Goal: Task Accomplishment & Management: Use online tool/utility

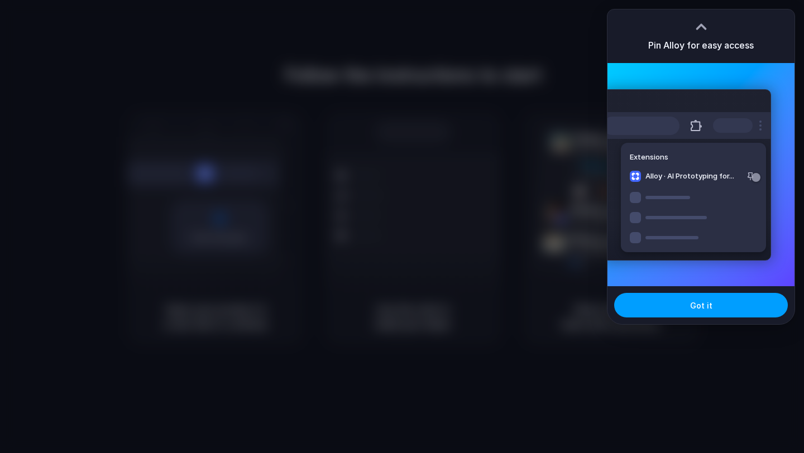
click at [719, 303] on button "Got it" at bounding box center [701, 305] width 174 height 25
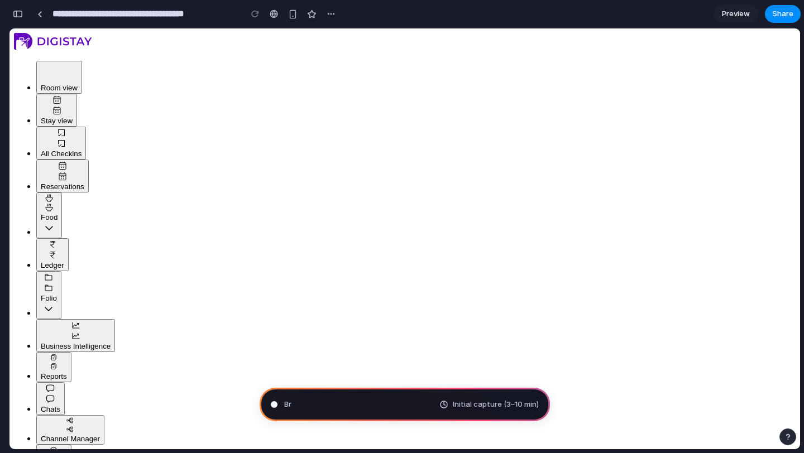
type input "**********"
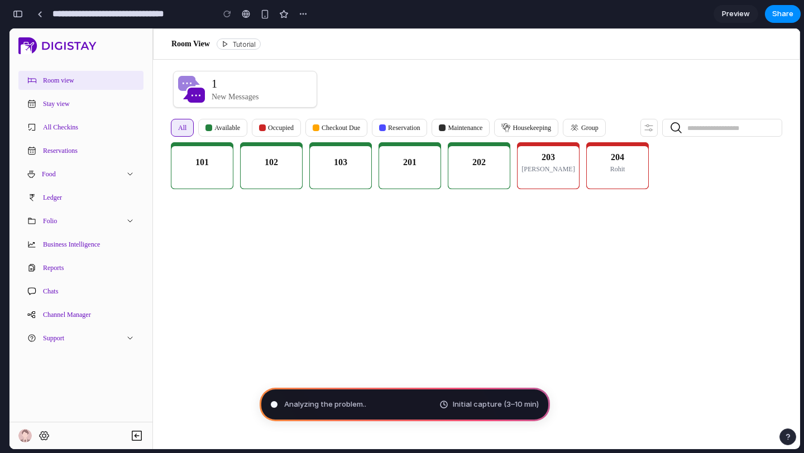
scroll to position [503, 0]
click at [733, 276] on main "Room View Tutorial Tutorial 1 New Messages 1 New Messages All Available Occupie…" at bounding box center [476, 238] width 647 height 421
click at [218, 190] on div "101" at bounding box center [202, 167] width 55 height 45
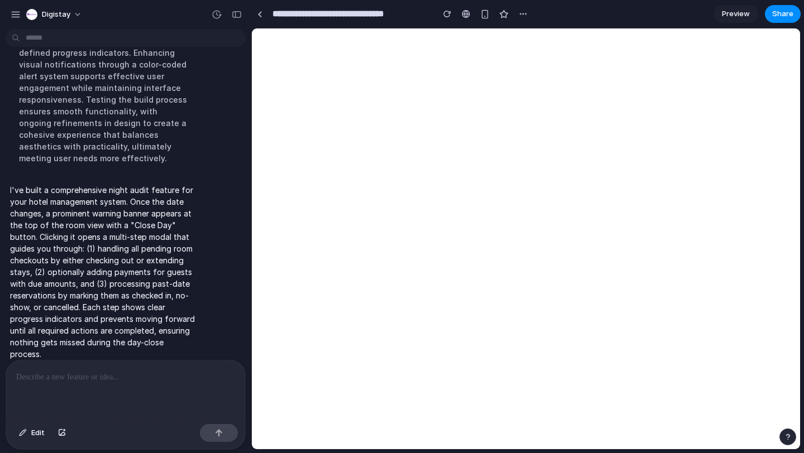
scroll to position [0, 0]
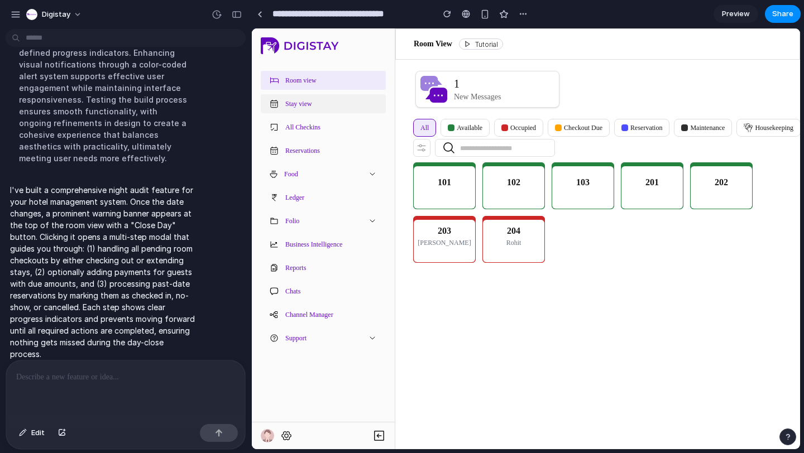
click at [337, 108] on button "Stay view" at bounding box center [323, 103] width 125 height 19
click at [518, 85] on div "1 New Messages" at bounding box center [488, 89] width 134 height 27
click at [517, 188] on p "102" at bounding box center [514, 182] width 14 height 14
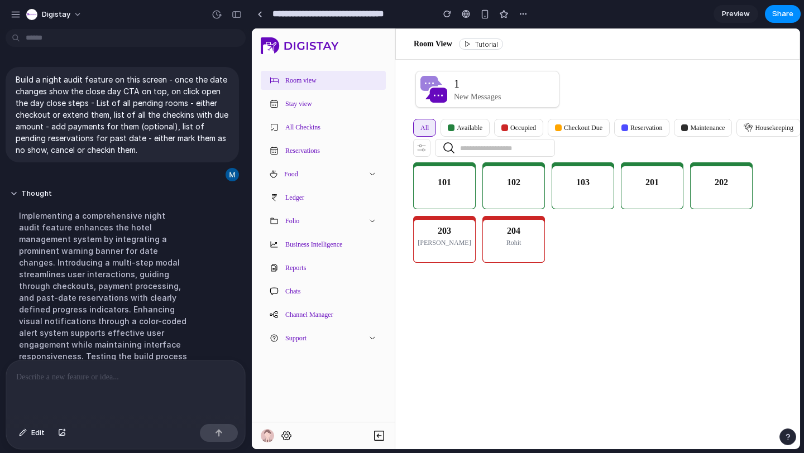
scroll to position [257, 0]
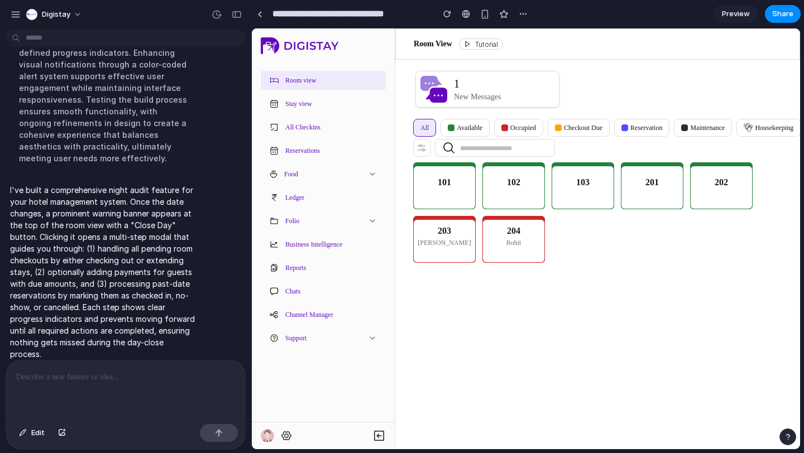
click at [125, 385] on div at bounding box center [125, 390] width 239 height 59
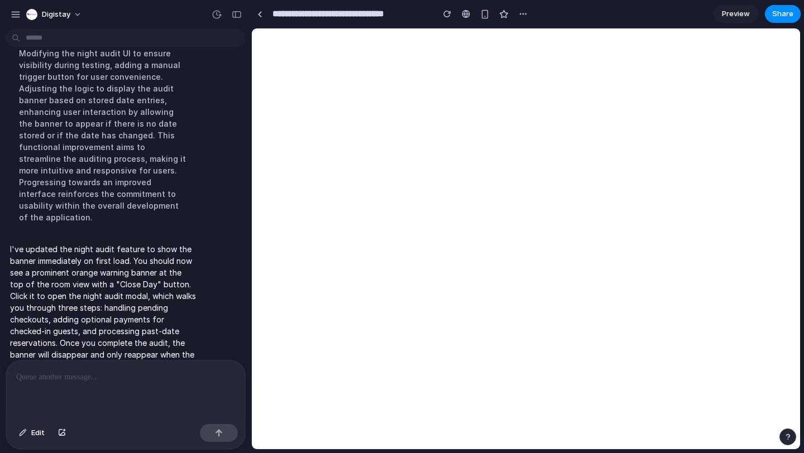
scroll to position [0, 0]
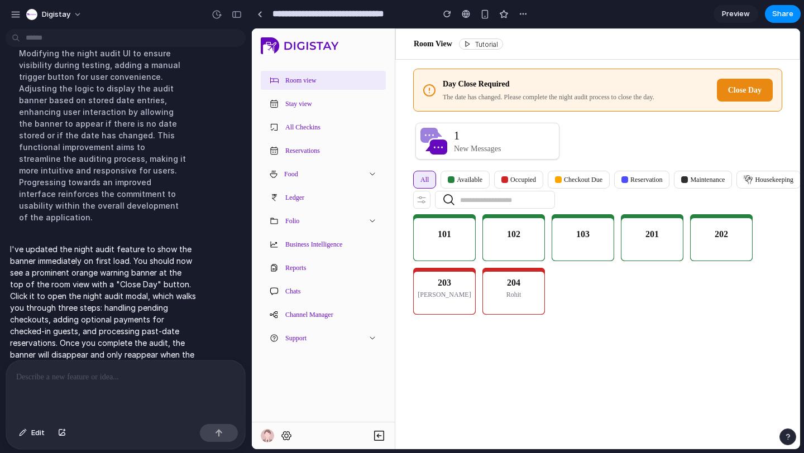
click at [751, 87] on span "Close Day" at bounding box center [745, 90] width 34 height 8
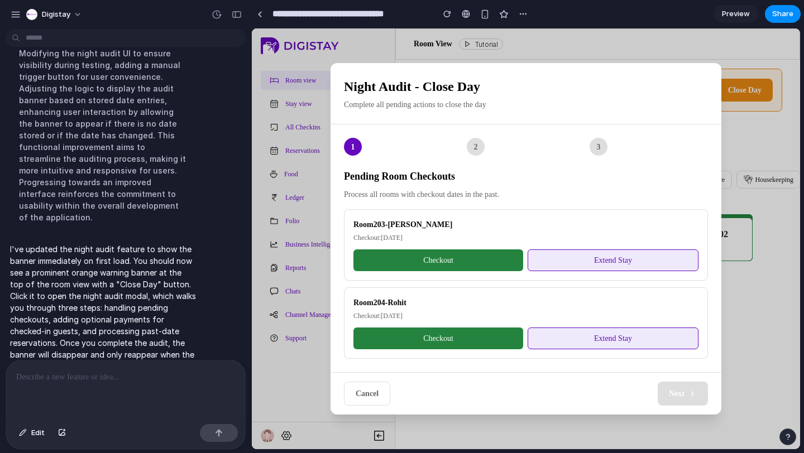
click at [490, 264] on button "Checkout" at bounding box center [439, 261] width 170 height 22
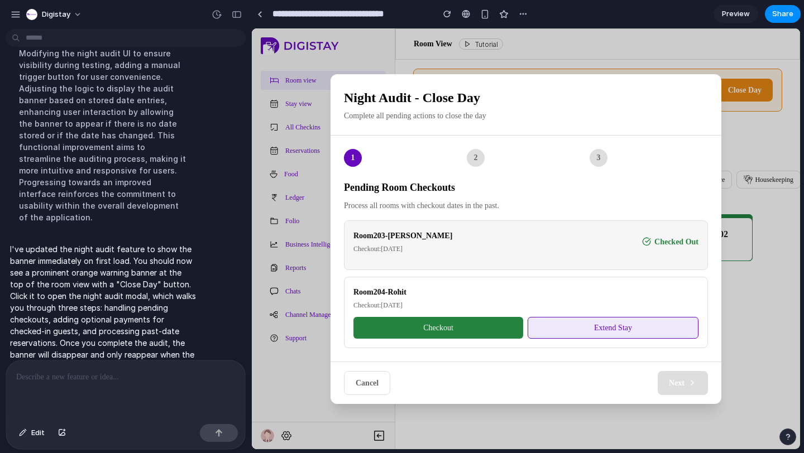
click at [571, 327] on button "Extend Stay" at bounding box center [613, 328] width 171 height 22
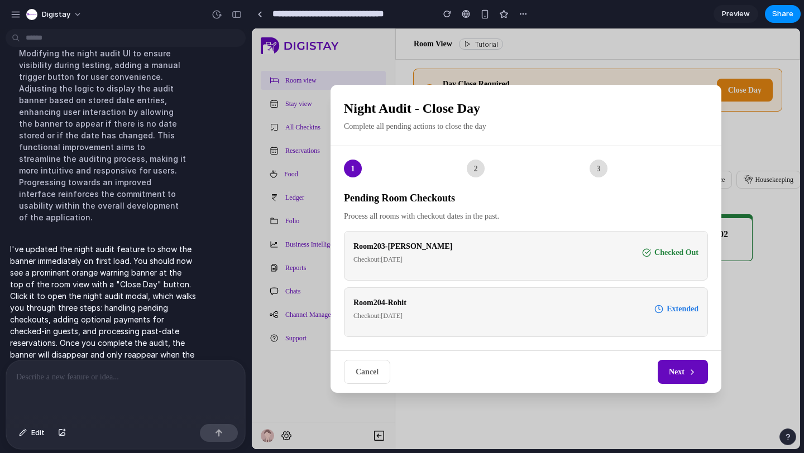
click at [662, 369] on button "Next" at bounding box center [683, 372] width 50 height 24
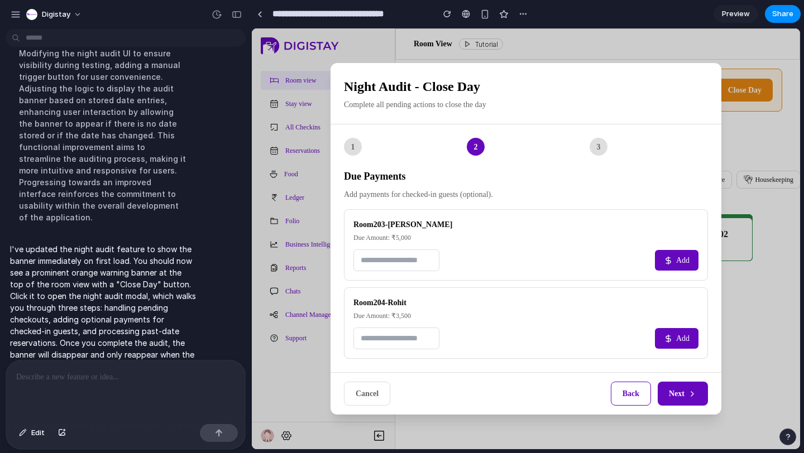
click at [417, 265] on input "number" at bounding box center [397, 261] width 86 height 22
click at [374, 391] on span "Cancel" at bounding box center [367, 394] width 23 height 8
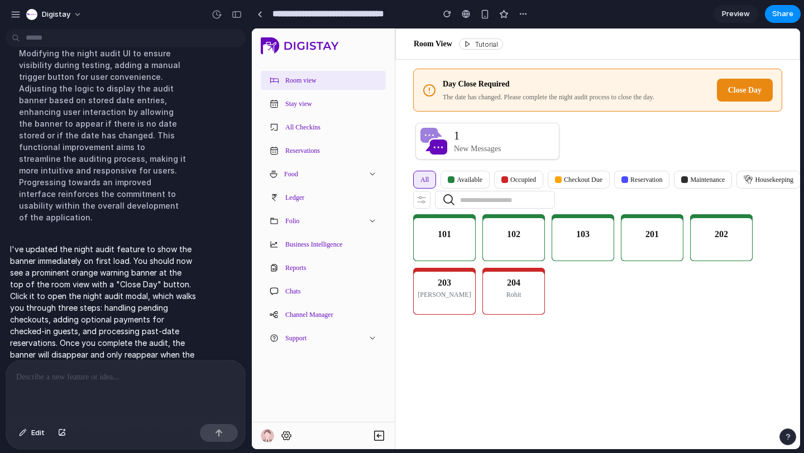
click at [733, 9] on span "Preview" at bounding box center [736, 13] width 28 height 11
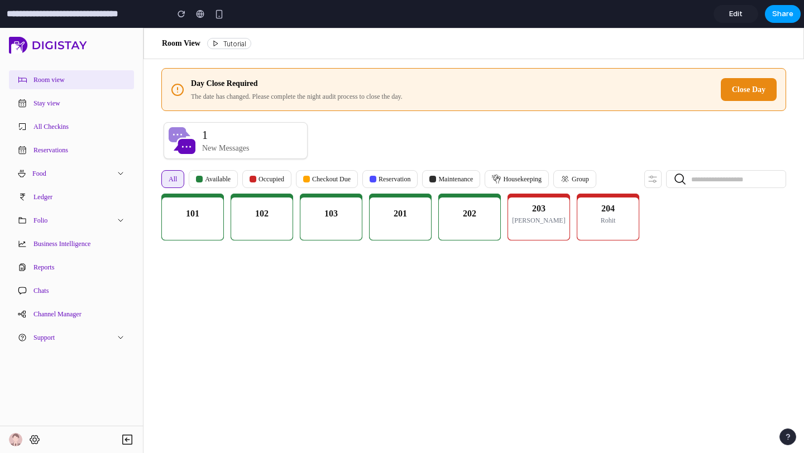
click at [791, 15] on span "Share" at bounding box center [782, 13] width 21 height 11
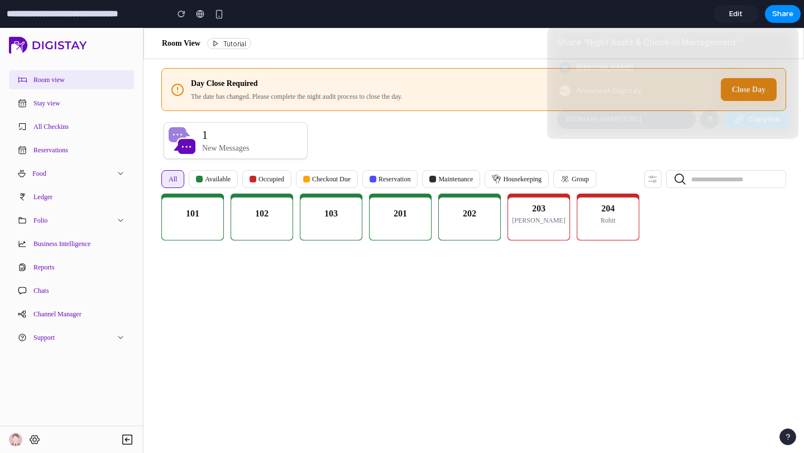
click at [749, 118] on span "Copy link" at bounding box center [764, 119] width 32 height 11
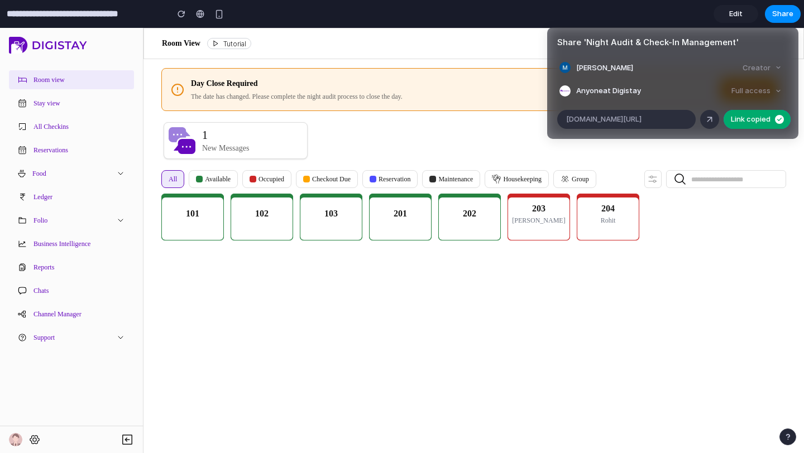
click at [505, 324] on div "Share ' Night Audit & Check-In Management ' Manthan Bhardwaj Creator Anyone at …" at bounding box center [402, 226] width 804 height 453
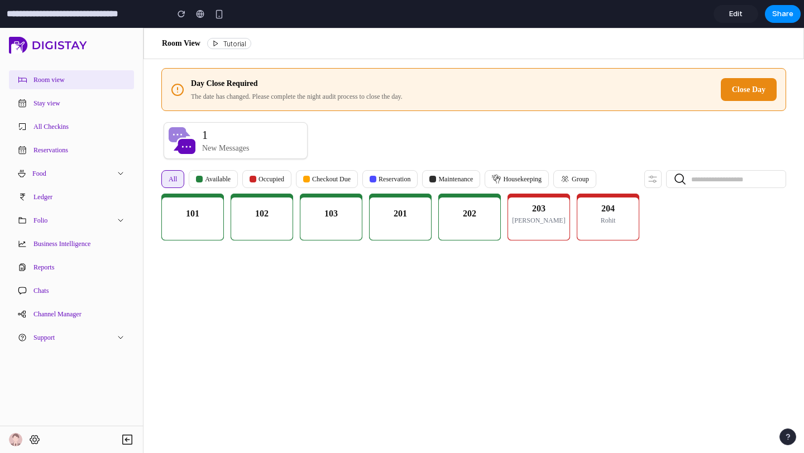
click at [735, 12] on span "Edit" at bounding box center [735, 13] width 13 height 11
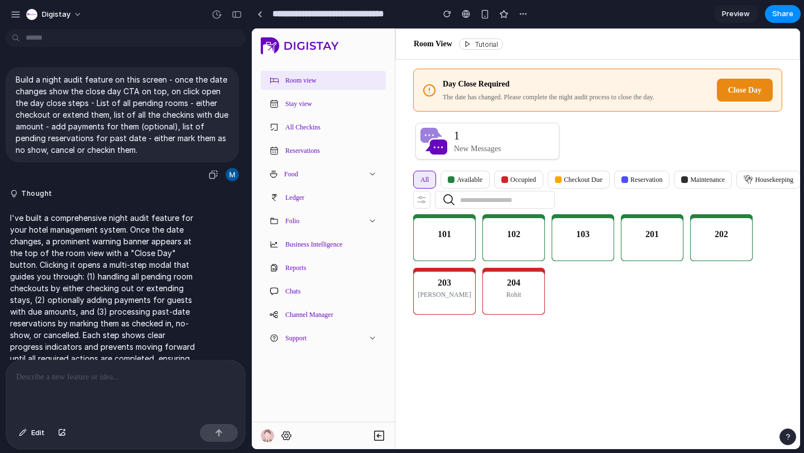
click at [102, 112] on p "Build a night audit feature on this screen - once the date changes show the clo…" at bounding box center [122, 115] width 213 height 82
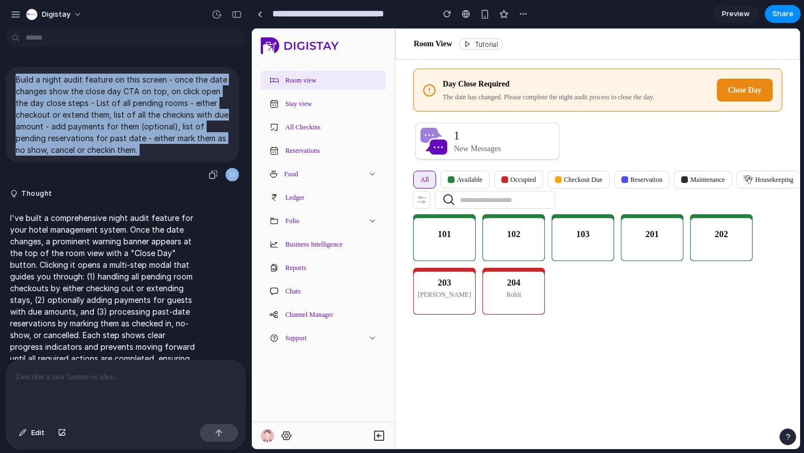
click at [102, 112] on p "Build a night audit feature on this screen - once the date changes show the clo…" at bounding box center [122, 115] width 213 height 82
copy div "Build a night audit feature on this screen - once the date changes show the clo…"
